Goal: Navigation & Orientation: Find specific page/section

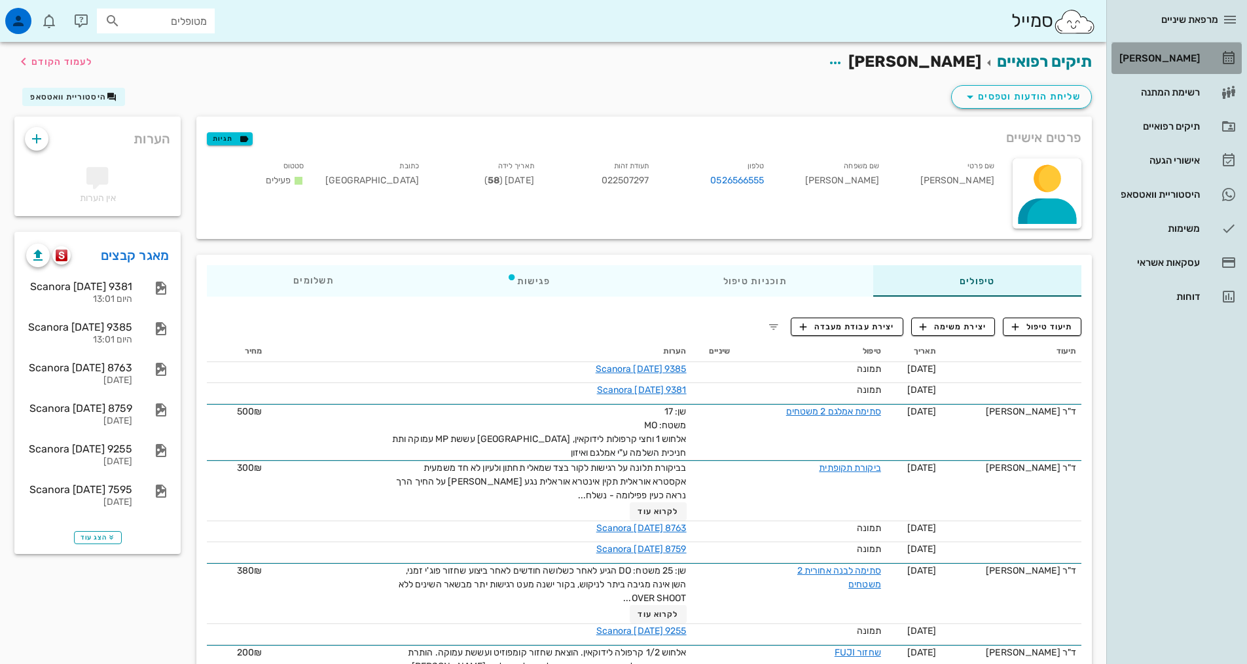
click at [1189, 58] on div "[PERSON_NAME]" at bounding box center [1158, 58] width 83 height 10
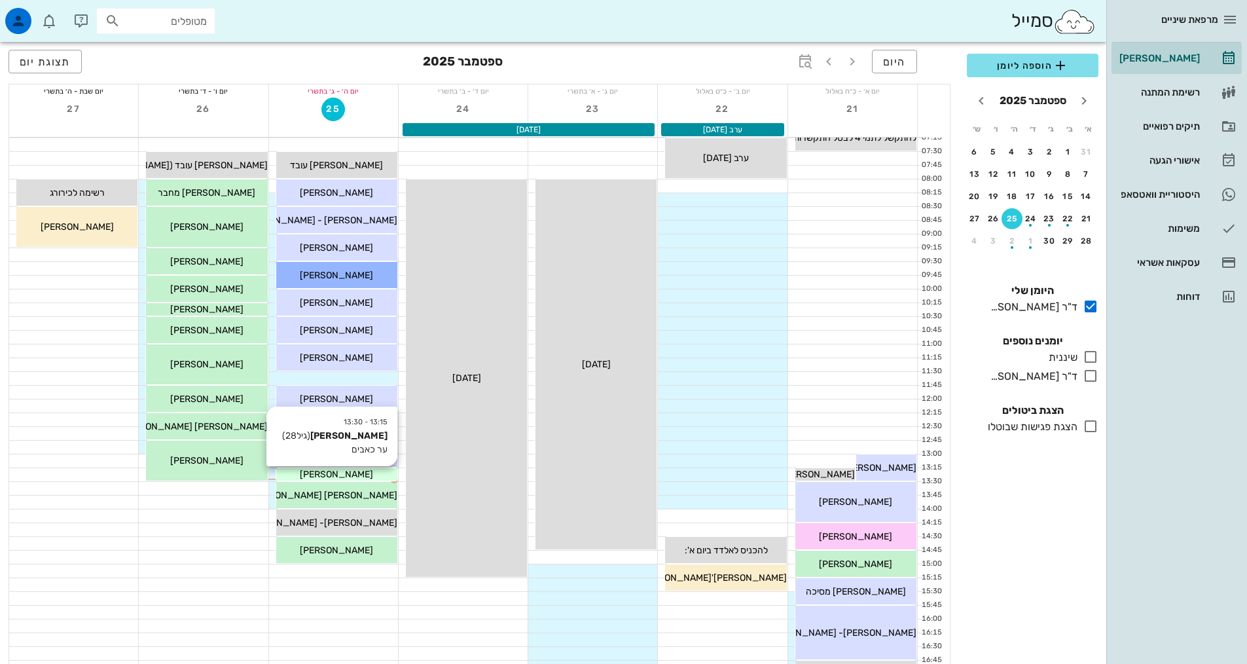
click at [376, 474] on div "[PERSON_NAME]" at bounding box center [336, 475] width 121 height 14
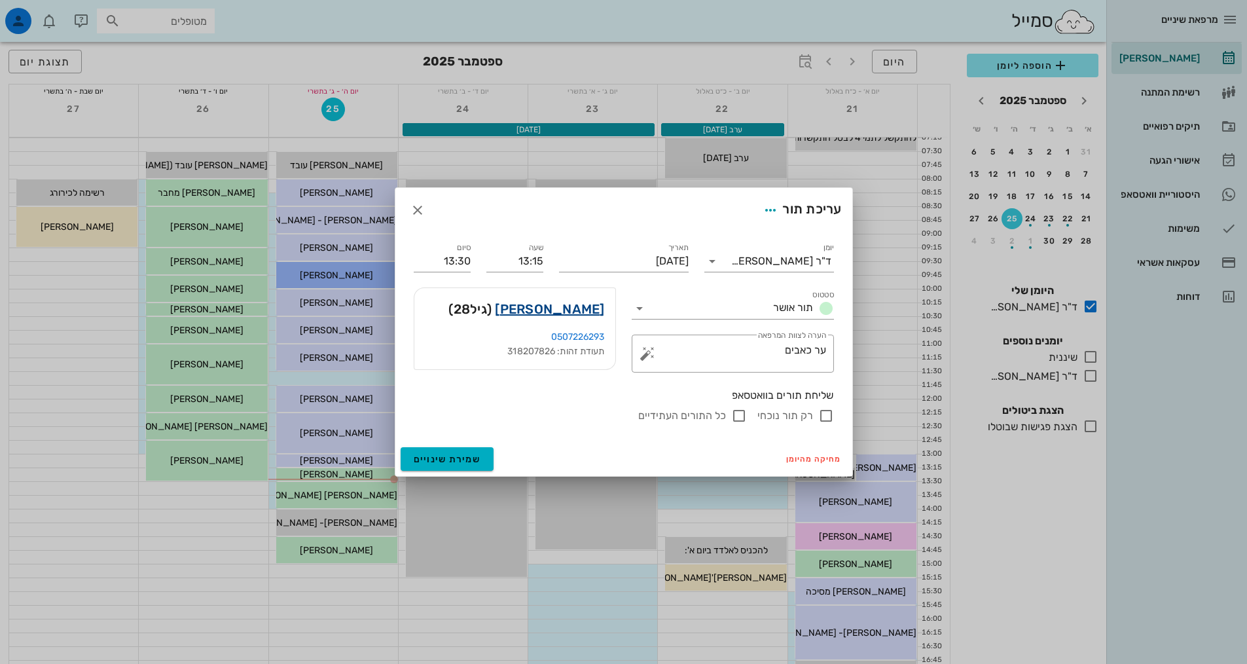
click at [579, 310] on link "[PERSON_NAME]" at bounding box center [549, 309] width 109 height 21
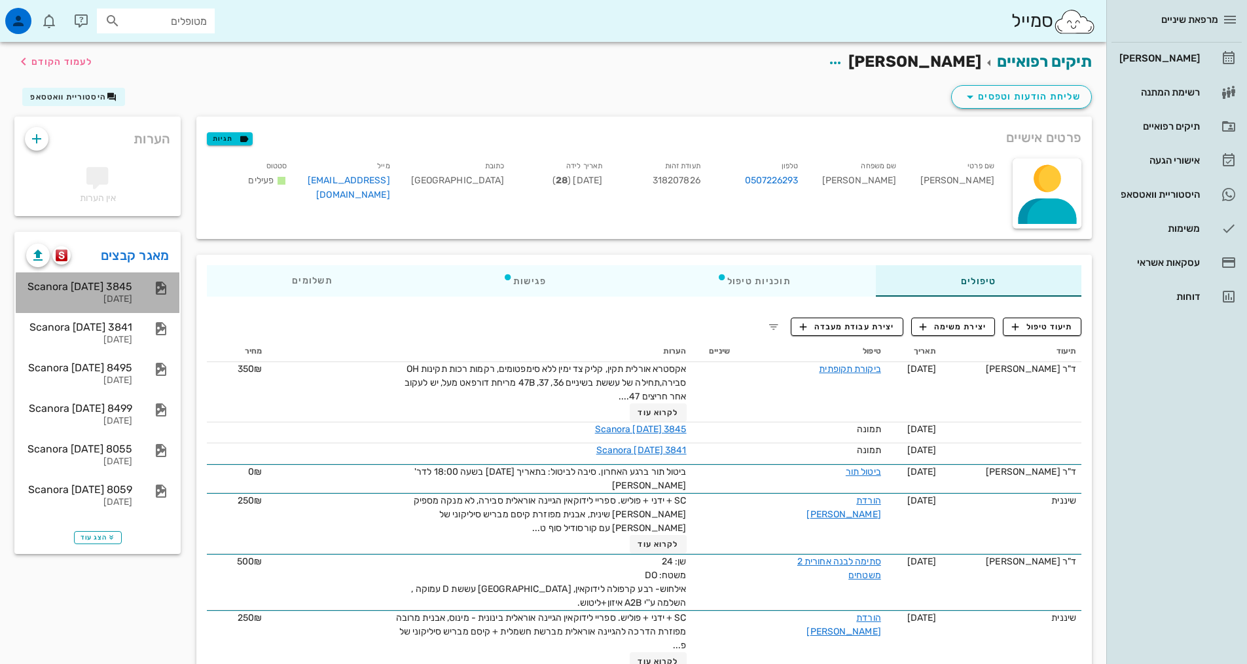
click at [105, 283] on div "Scanora [DATE] 3845" at bounding box center [79, 286] width 106 height 12
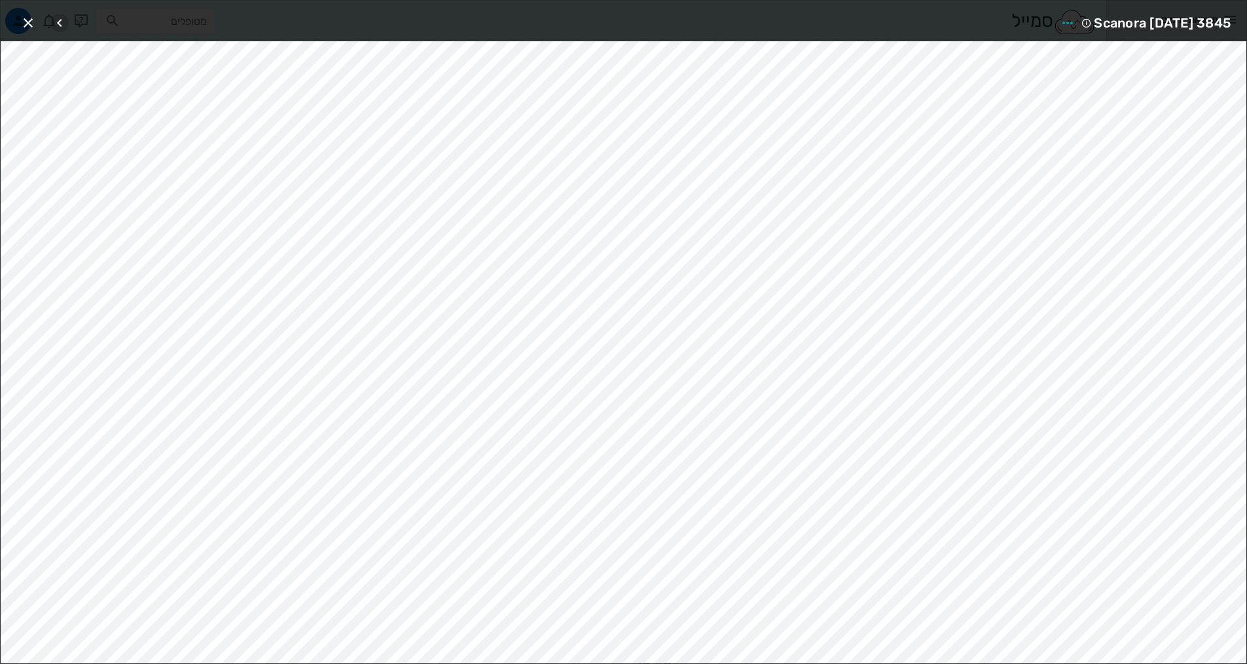
click at [60, 18] on icon "button" at bounding box center [60, 23] width 16 height 16
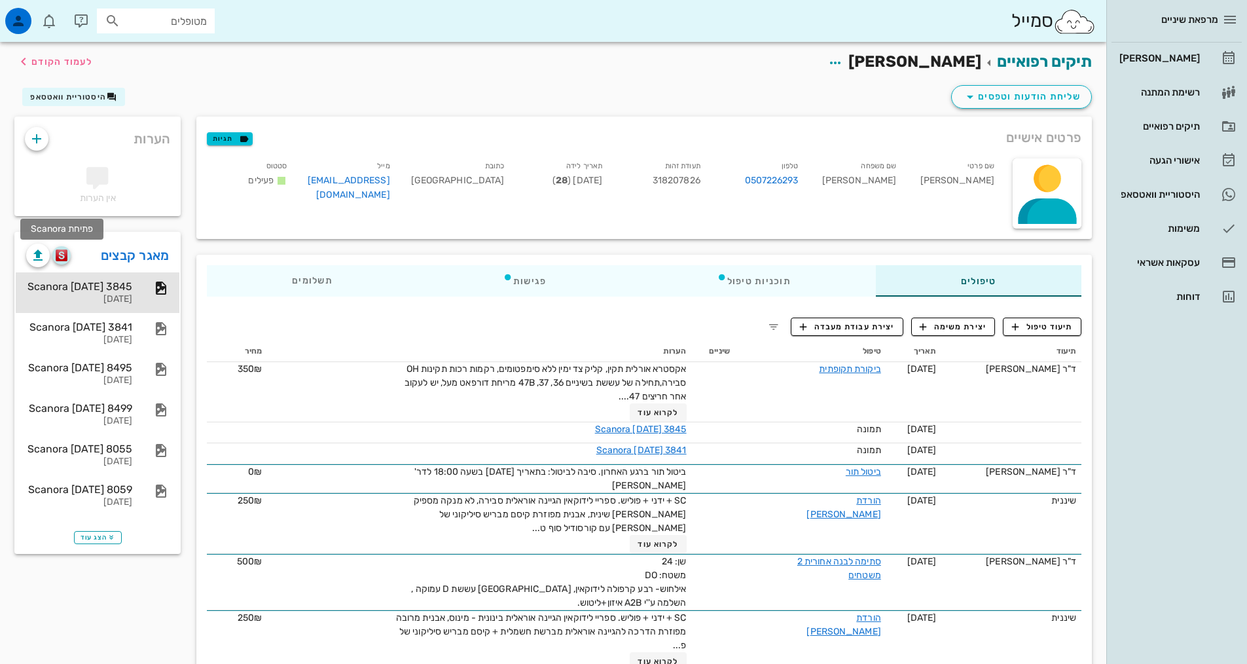
click at [61, 255] on img "button" at bounding box center [62, 255] width 12 height 12
click at [1167, 54] on div "[PERSON_NAME]" at bounding box center [1158, 58] width 83 height 10
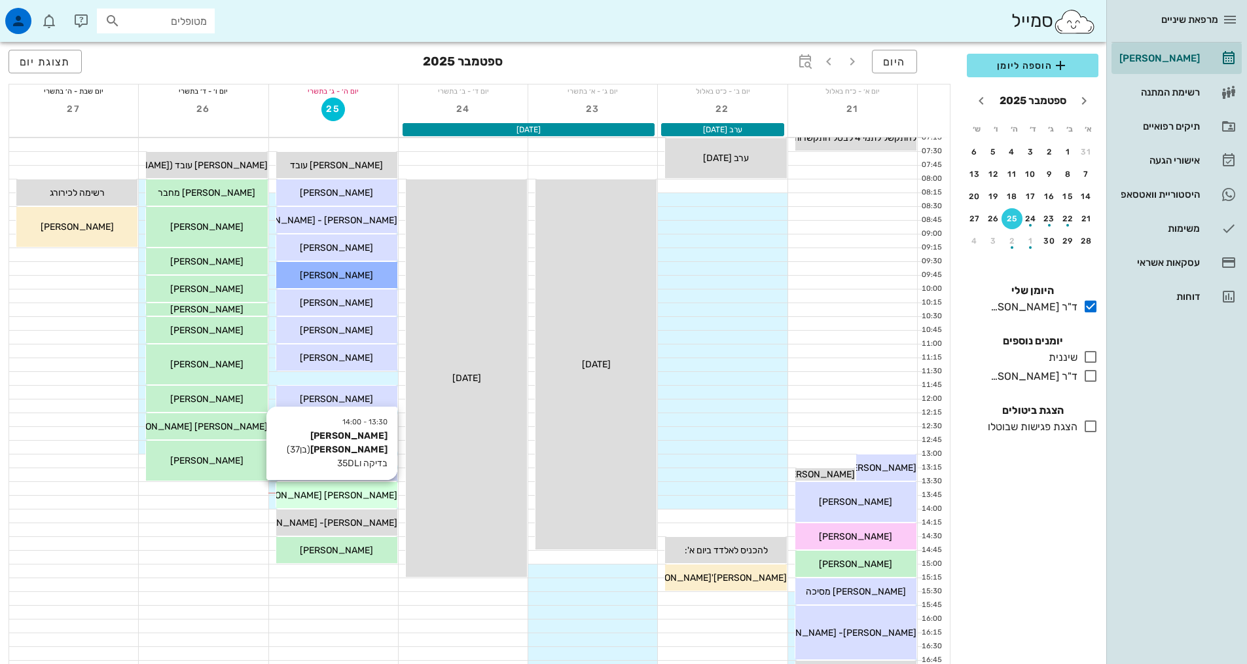
click at [331, 498] on span "[PERSON_NAME] [PERSON_NAME]" at bounding box center [323, 495] width 149 height 11
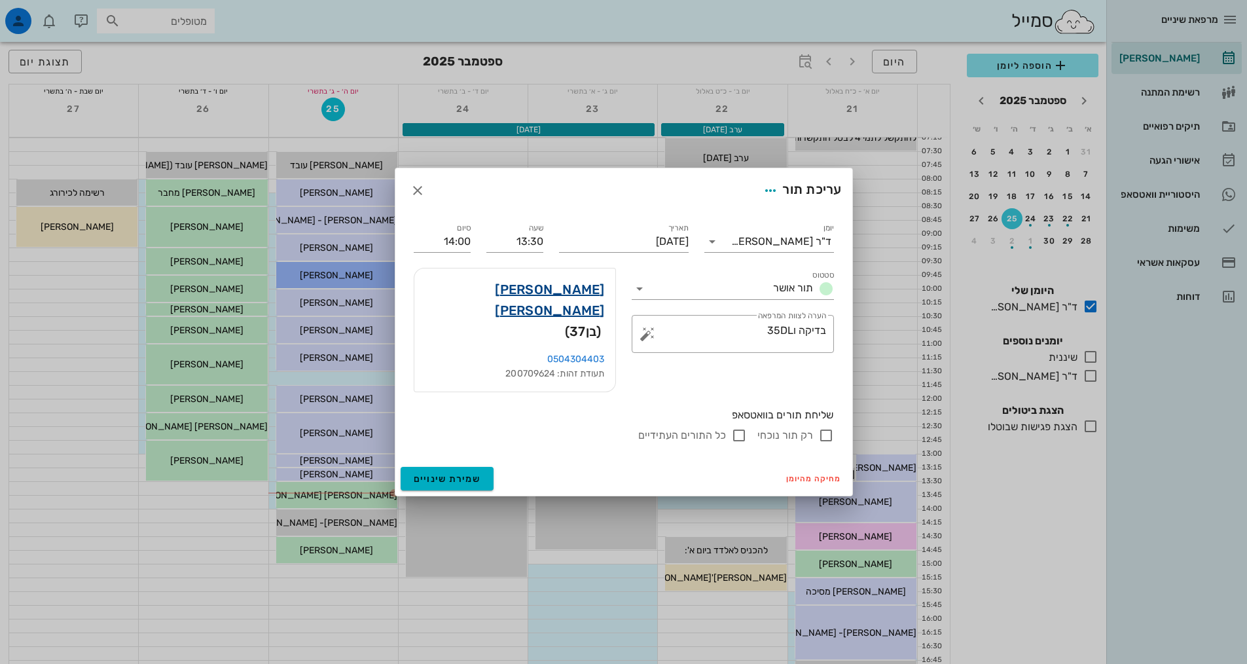
click at [564, 310] on link "[PERSON_NAME] [PERSON_NAME]" at bounding box center [515, 300] width 180 height 42
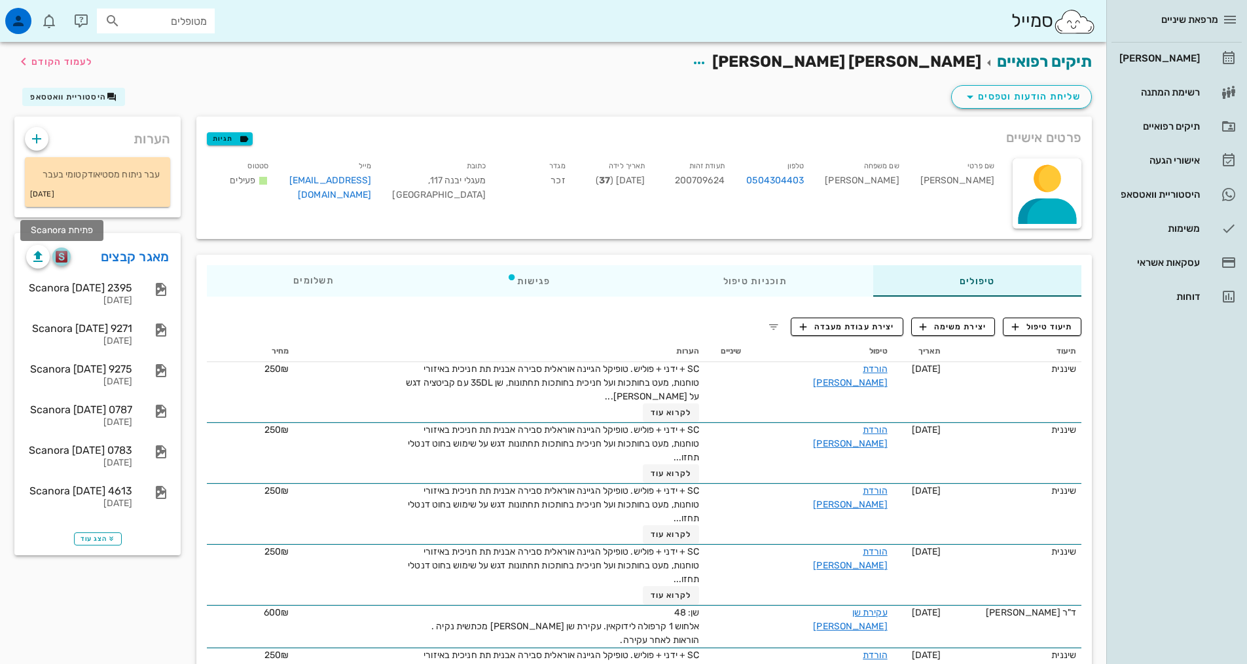
click at [62, 251] on img "button" at bounding box center [62, 257] width 12 height 12
